Goal: Information Seeking & Learning: Learn about a topic

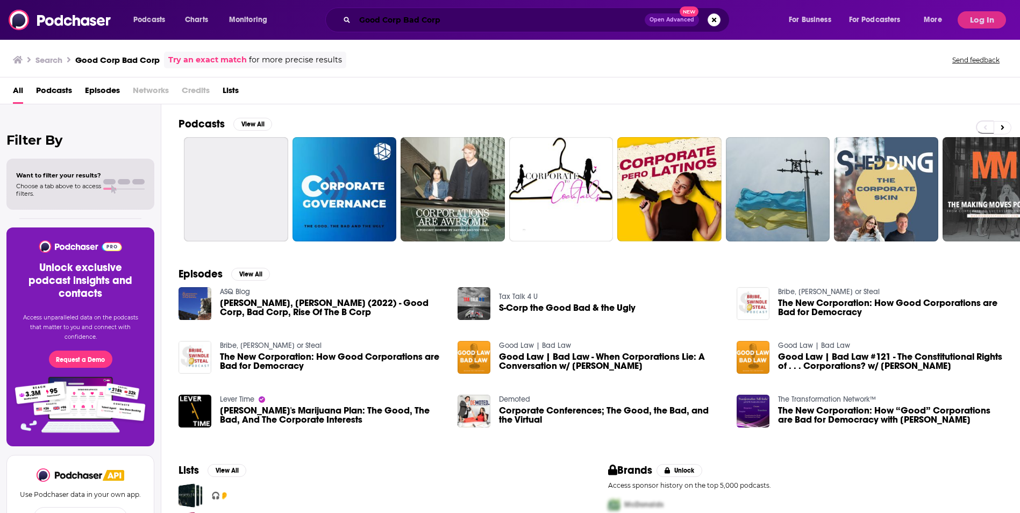
click at [458, 17] on input "Good Corp Bad Corp" at bounding box center [500, 19] width 290 height 17
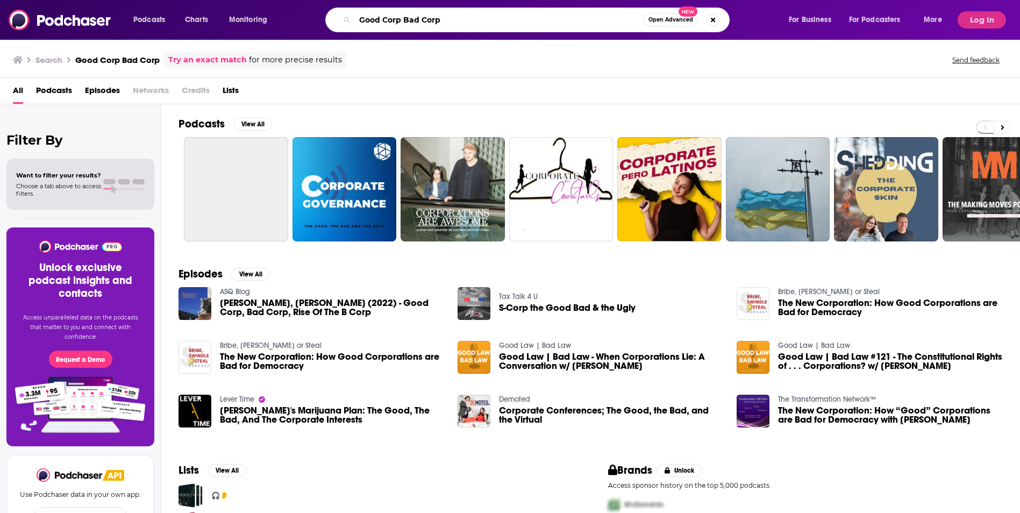
click at [458, 17] on input "Good Corp Bad Corp" at bounding box center [499, 19] width 289 height 17
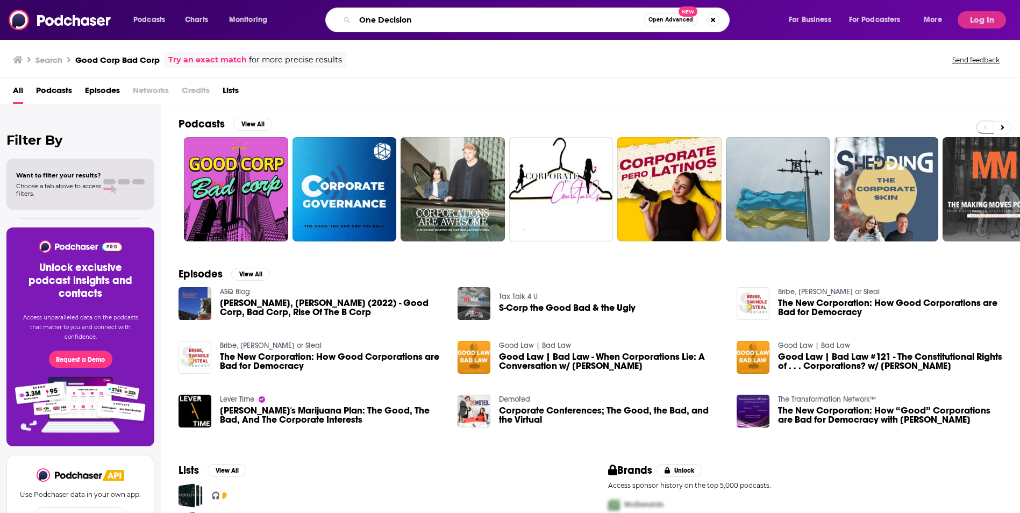
type input "One Decision"
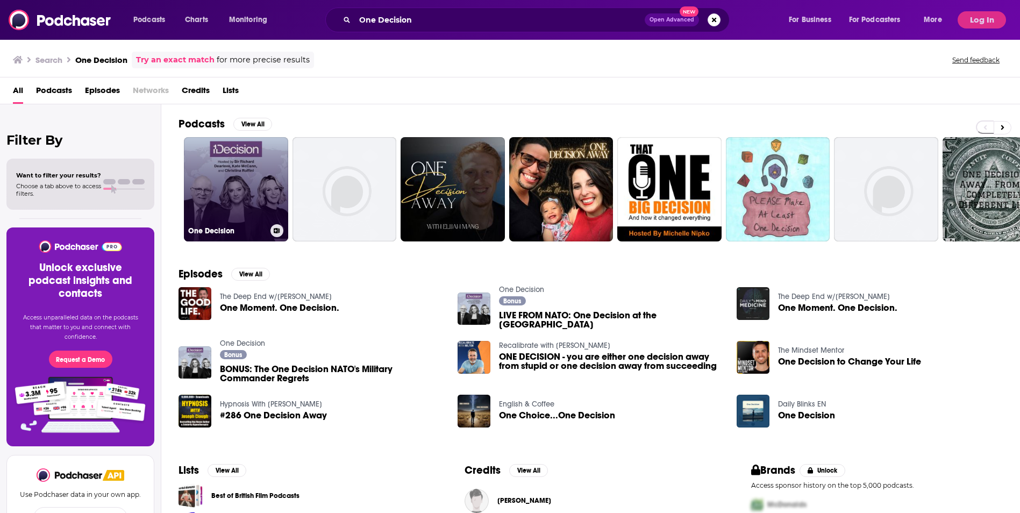
click at [227, 163] on link "One Decision" at bounding box center [236, 189] width 104 height 104
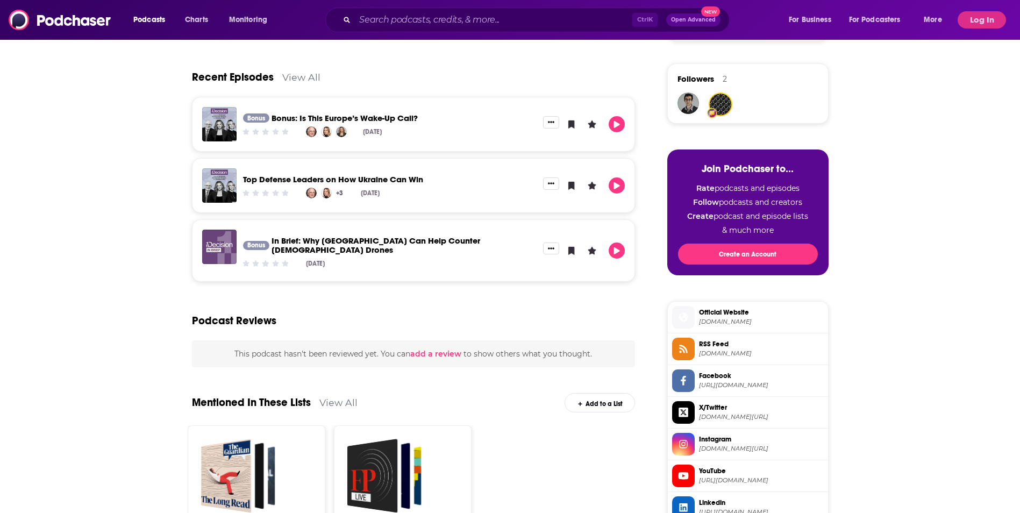
scroll to position [4, 0]
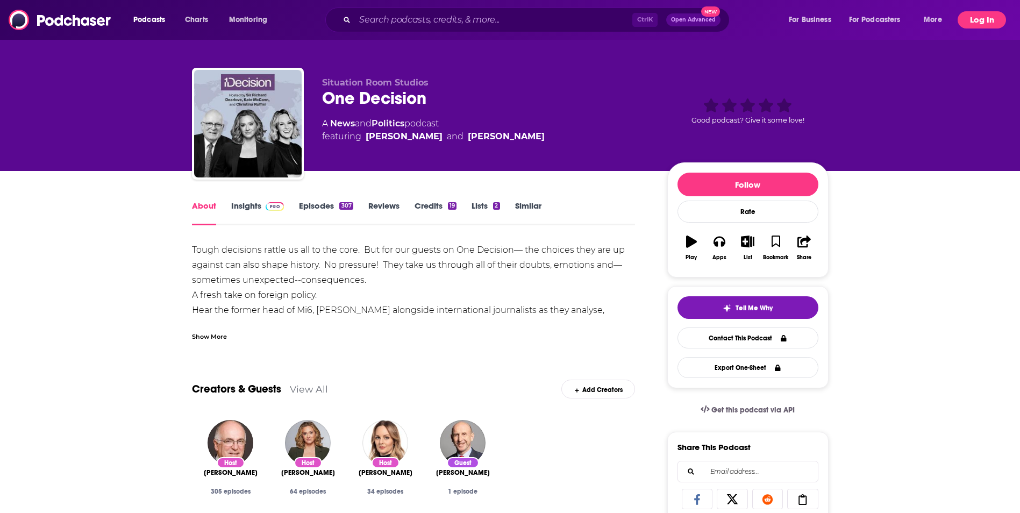
click at [995, 19] on button "Log In" at bounding box center [981, 19] width 48 height 17
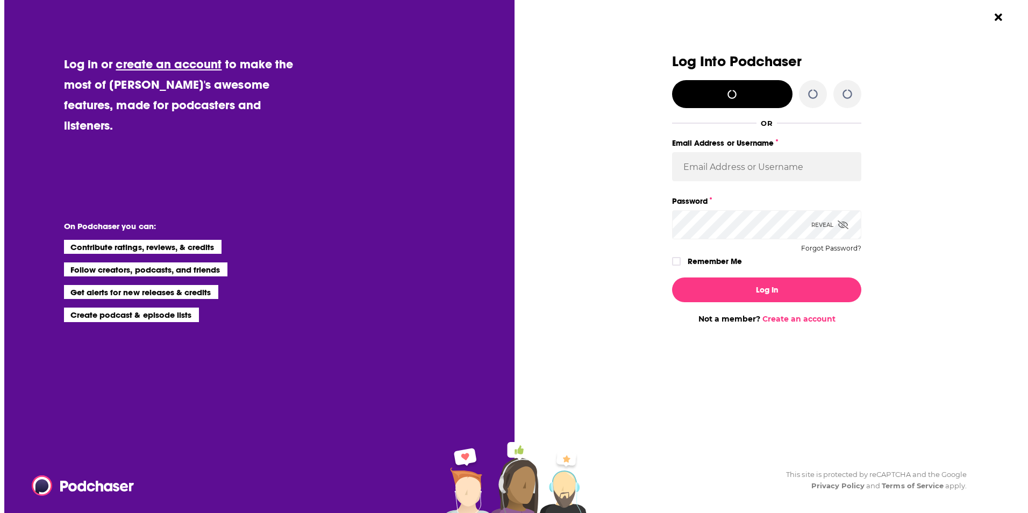
scroll to position [0, 0]
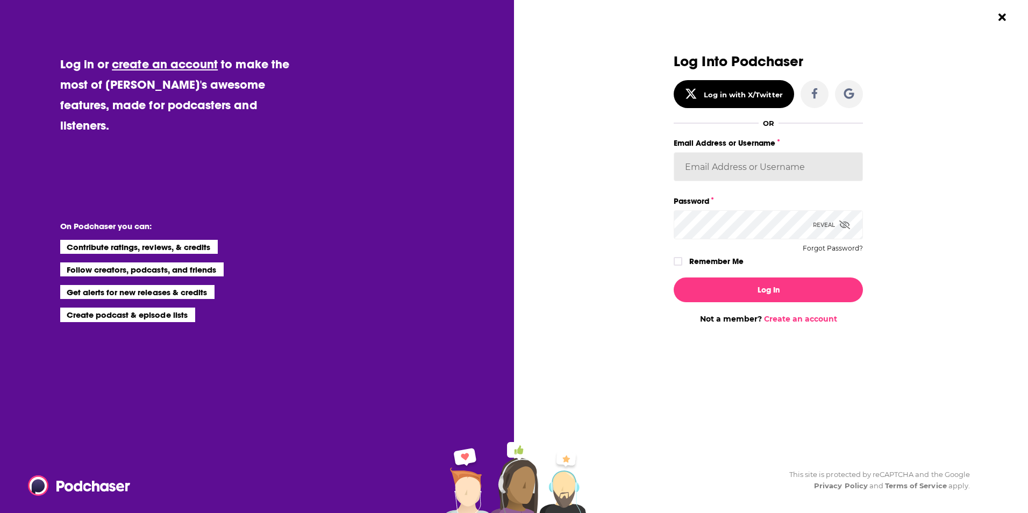
click at [807, 153] on input "Email Address or Username" at bounding box center [768, 166] width 189 height 29
type input "[EMAIL_ADDRESS][DOMAIN_NAME]"
click at [824, 225] on div "Reveal" at bounding box center [831, 224] width 37 height 29
drag, startPoint x: 132, startPoint y: 174, endPoint x: 155, endPoint y: 169, distance: 23.0
click at [132, 174] on div "Log in or create an account to make the most of [PERSON_NAME]'s awesome feature…" at bounding box center [183, 256] width 262 height 513
